Goal: Task Accomplishment & Management: Use online tool/utility

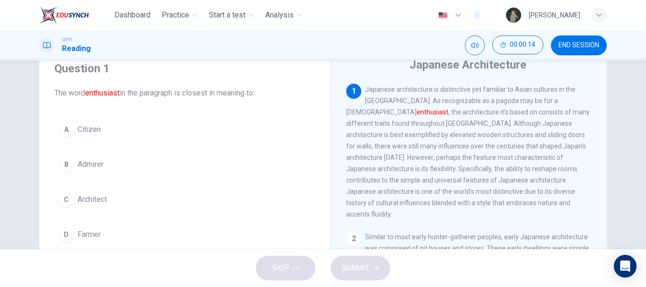
scroll to position [39, 0]
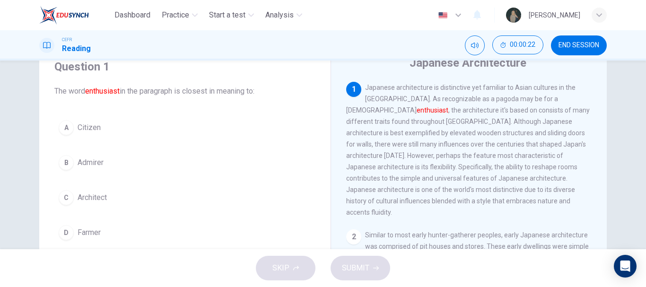
drag, startPoint x: 95, startPoint y: 167, endPoint x: 104, endPoint y: 172, distance: 9.9
click at [104, 172] on button "B Admirer" at bounding box center [184, 163] width 261 height 24
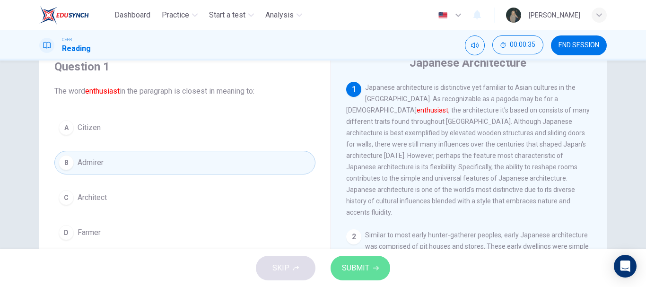
click at [356, 271] on span "SUBMIT" at bounding box center [355, 268] width 27 height 13
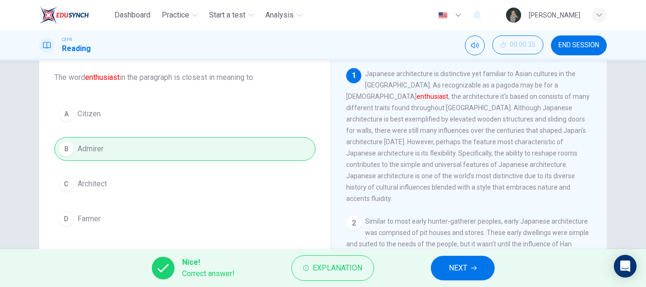
scroll to position [54, 0]
click at [105, 151] on div "A Citizen B Admirer C Architect [PERSON_NAME]" at bounding box center [184, 165] width 261 height 129
click at [467, 260] on button "NEXT" at bounding box center [463, 268] width 64 height 25
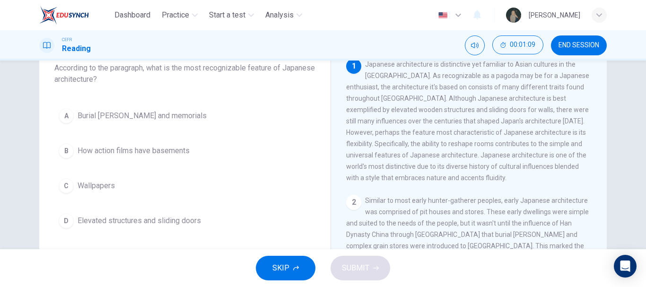
scroll to position [58, 0]
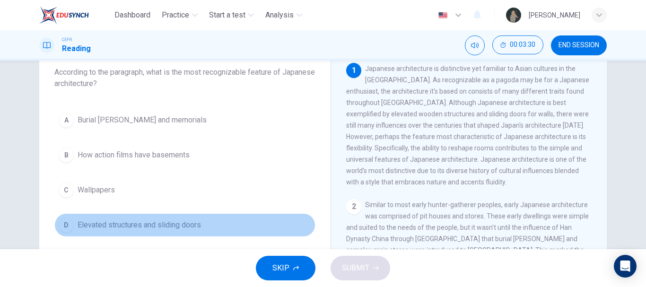
click at [159, 228] on span "Elevated structures and sliding doors" at bounding box center [139, 224] width 123 height 11
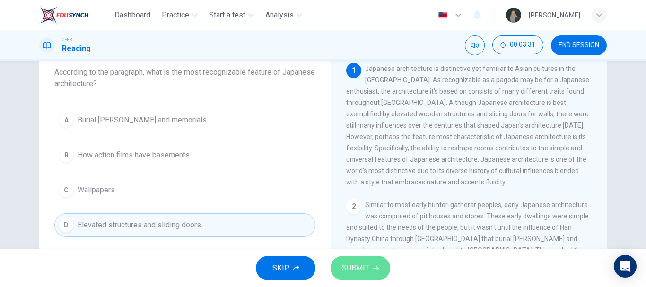
click at [355, 260] on button "SUBMIT" at bounding box center [361, 268] width 60 height 25
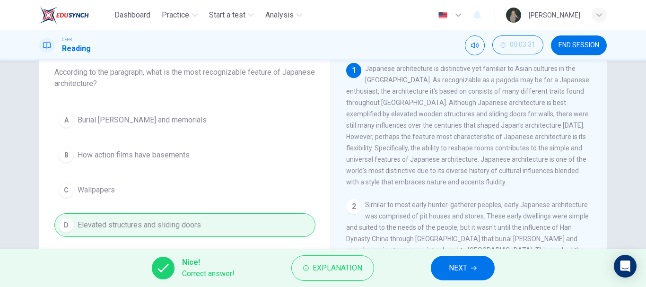
click at [471, 263] on button "NEXT" at bounding box center [463, 268] width 64 height 25
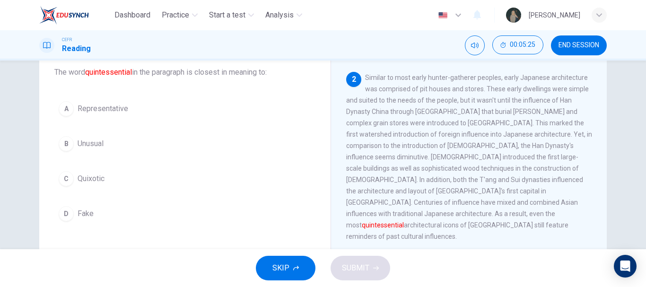
scroll to position [134, 0]
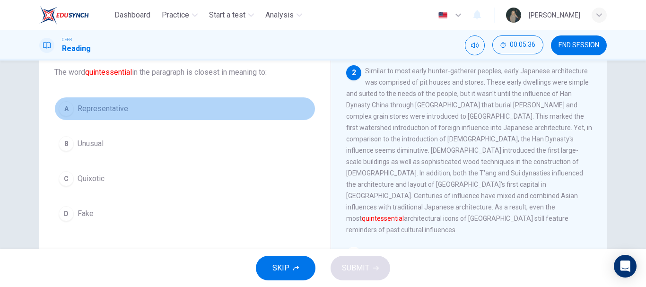
click at [115, 109] on span "Representative" at bounding box center [103, 108] width 51 height 11
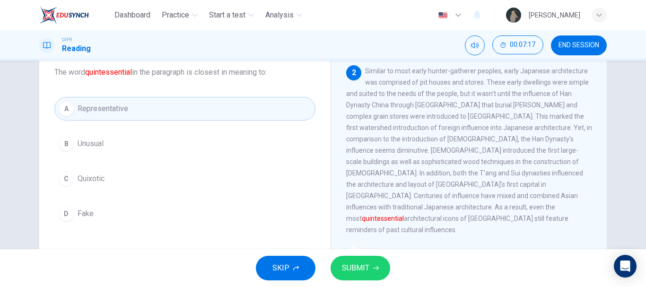
drag, startPoint x: 84, startPoint y: 74, endPoint x: 132, endPoint y: 73, distance: 47.8
click at [132, 73] on span "The word quintessential in the paragraph is closest in meaning to:" at bounding box center [184, 72] width 261 height 11
click at [363, 256] on button "SUBMIT" at bounding box center [361, 268] width 60 height 25
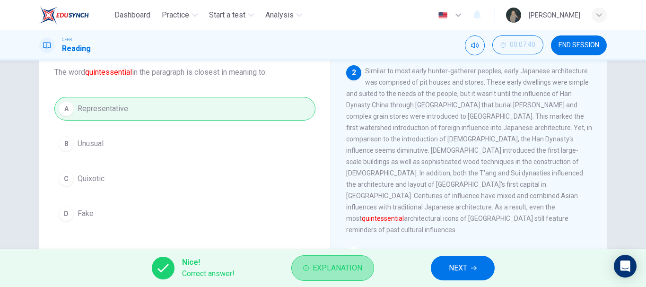
click at [359, 256] on button "Explanation" at bounding box center [332, 268] width 83 height 26
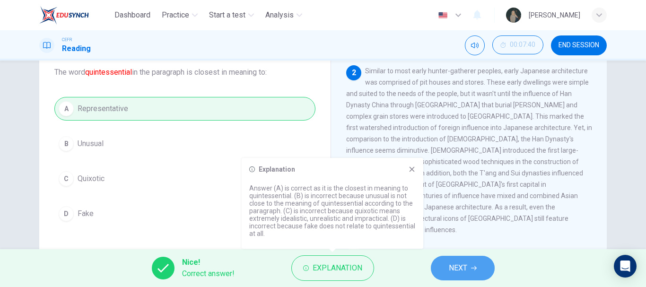
click at [455, 271] on span "NEXT" at bounding box center [458, 268] width 18 height 13
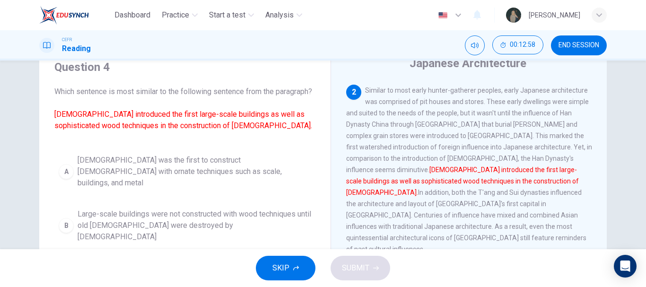
scroll to position [38, 0]
click at [194, 176] on span "[DEMOGRAPHIC_DATA] was the first to construct [DEMOGRAPHIC_DATA] with ornate te…" at bounding box center [195, 173] width 234 height 34
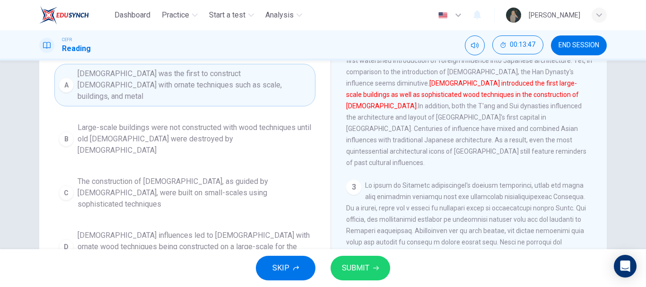
scroll to position [126, 0]
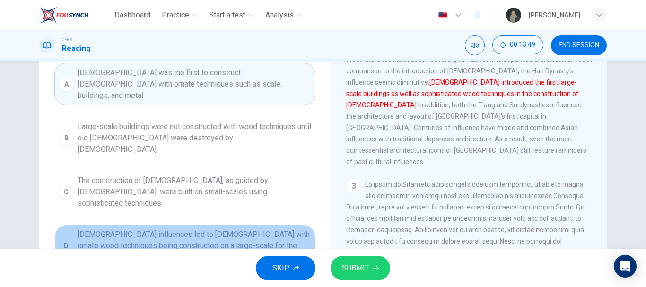
click at [287, 229] on span "[DEMOGRAPHIC_DATA] influences led to [DEMOGRAPHIC_DATA] with ornate wood techni…" at bounding box center [195, 246] width 234 height 34
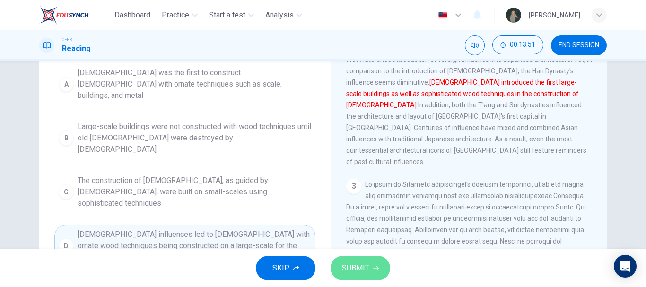
click at [359, 262] on span "SUBMIT" at bounding box center [355, 268] width 27 height 13
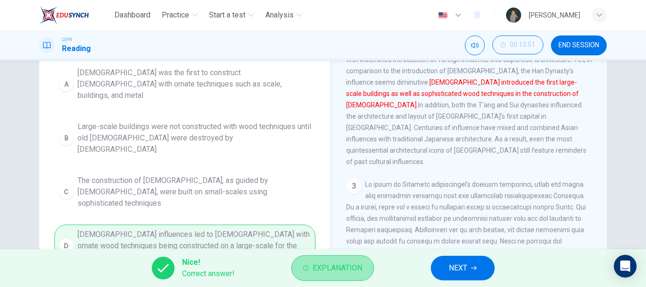
click at [357, 272] on span "Explanation" at bounding box center [338, 268] width 50 height 13
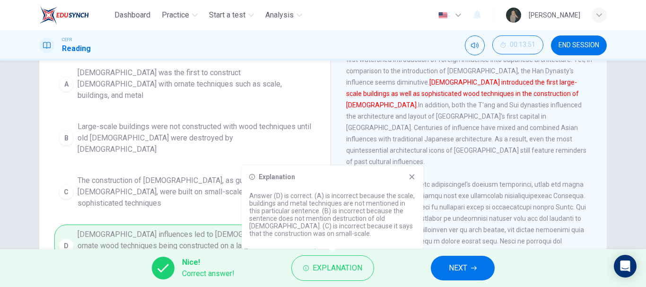
click at [415, 172] on div "Explanation Answer (D) is correct. (A) is incorrect because the scale, building…" at bounding box center [333, 207] width 182 height 83
click at [408, 180] on div "Explanation Answer (D) is correct. (A) is incorrect because the scale, building…" at bounding box center [333, 207] width 182 height 83
click at [410, 177] on div "Explanation" at bounding box center [332, 177] width 167 height 8
click at [410, 177] on icon at bounding box center [412, 177] width 8 height 8
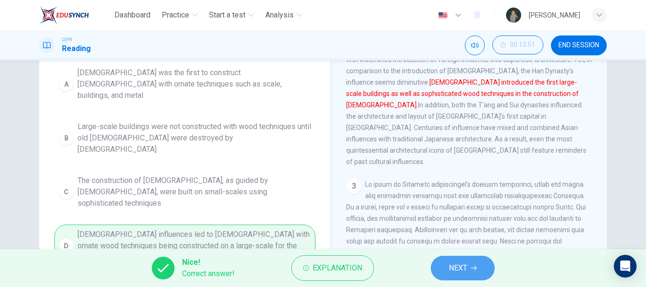
click at [457, 268] on span "NEXT" at bounding box center [458, 268] width 18 height 13
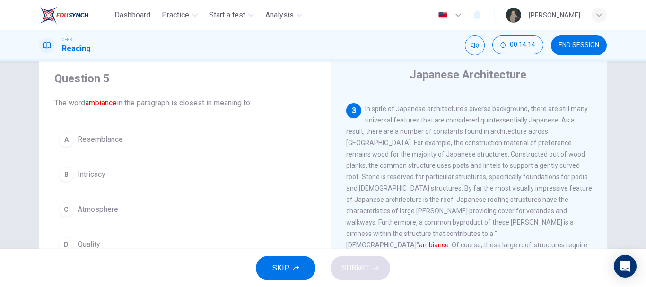
scroll to position [309, 0]
click at [95, 215] on button "C Atmosphere" at bounding box center [184, 210] width 261 height 24
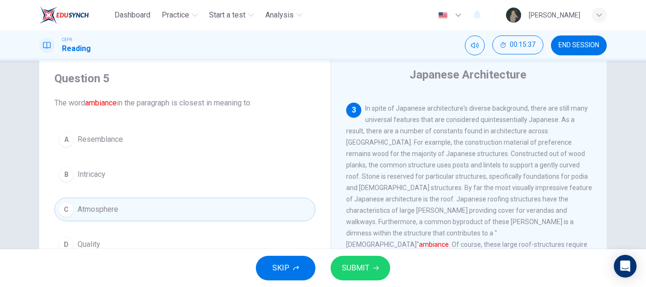
click at [352, 269] on span "SUBMIT" at bounding box center [355, 268] width 27 height 13
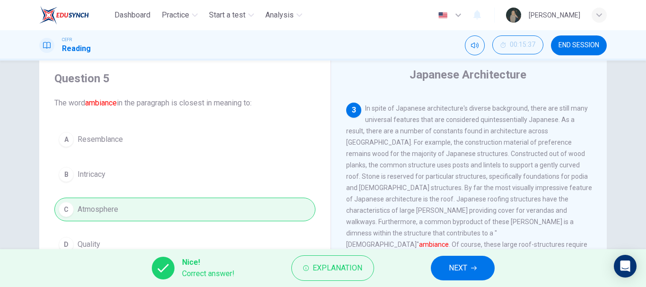
click at [473, 269] on icon "button" at bounding box center [474, 268] width 6 height 6
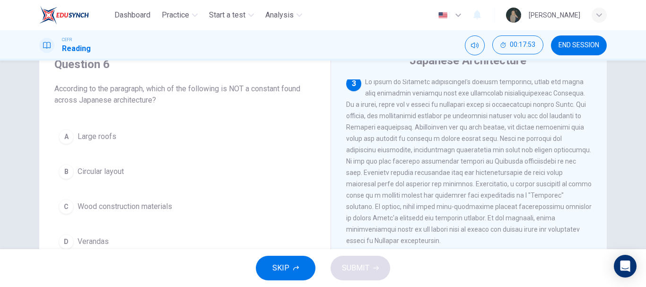
scroll to position [322, 0]
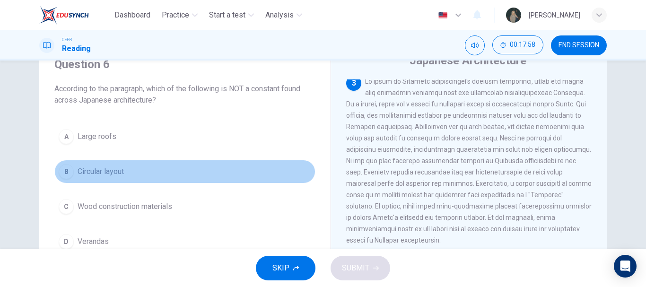
click at [86, 175] on span "Circular layout" at bounding box center [101, 171] width 46 height 11
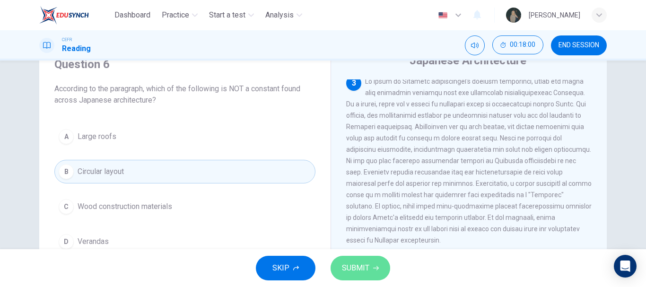
click at [352, 270] on span "SUBMIT" at bounding box center [355, 268] width 27 height 13
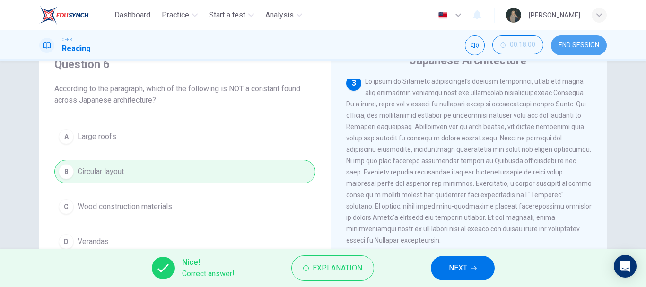
click at [573, 44] on span "END SESSION" at bounding box center [579, 46] width 41 height 8
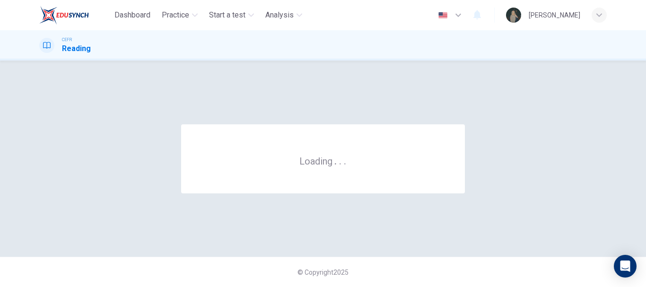
scroll to position [0, 0]
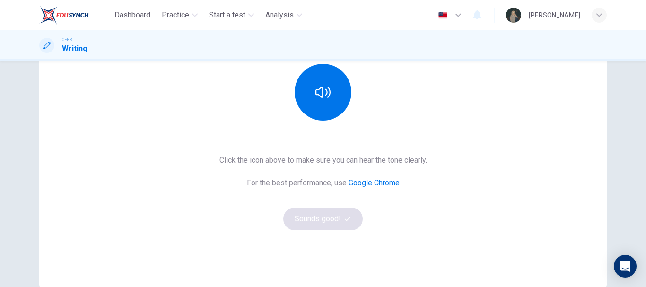
scroll to position [121, 0]
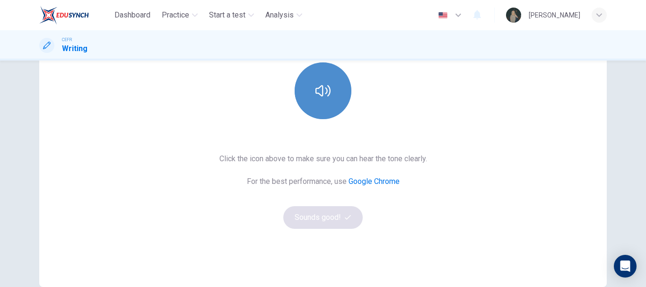
click at [326, 93] on icon "button" at bounding box center [323, 90] width 15 height 15
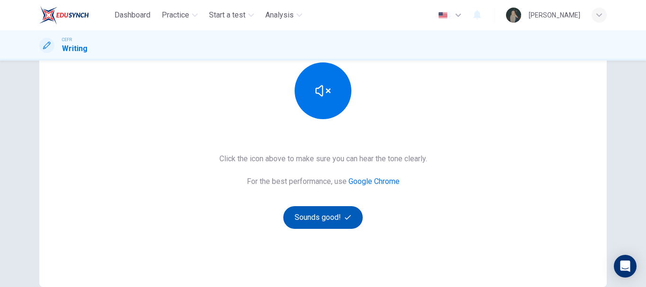
click at [322, 211] on button "Sounds good!" at bounding box center [322, 217] width 79 height 23
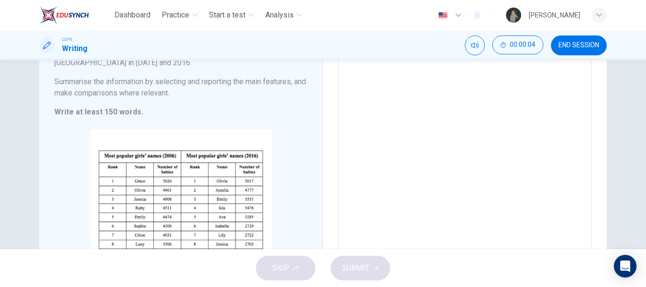
scroll to position [98, 0]
drag, startPoint x: 403, startPoint y: 159, endPoint x: 309, endPoint y: 108, distance: 107.1
click at [309, 108] on div "Writing Task 1 You should spend about 20 minutes on this task. The table below …" at bounding box center [323, 154] width 568 height 347
click at [289, 266] on div "SKIP SUBMIT" at bounding box center [323, 268] width 646 height 38
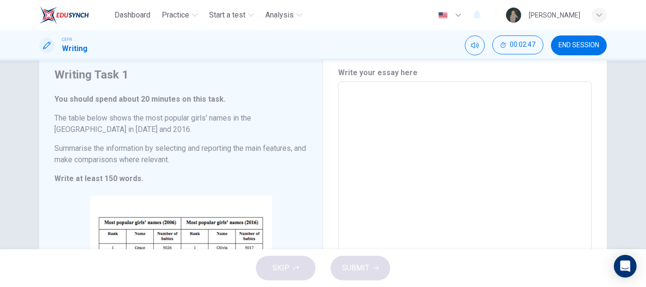
scroll to position [31, 0]
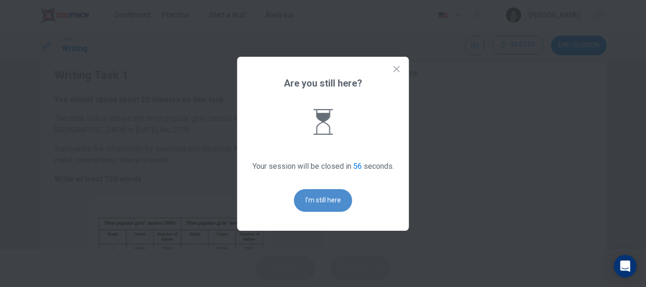
click at [312, 196] on button "I'm still here" at bounding box center [323, 200] width 58 height 23
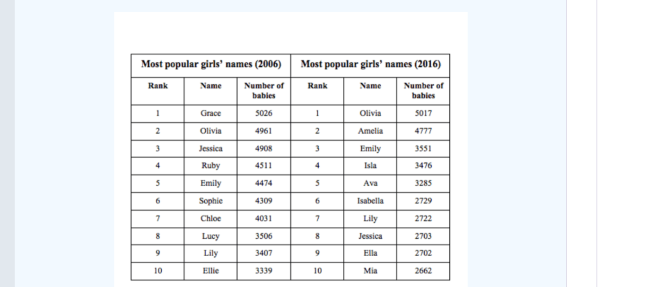
scroll to position [144, 0]
